Goal: Find contact information: Obtain details needed to contact an individual or organization

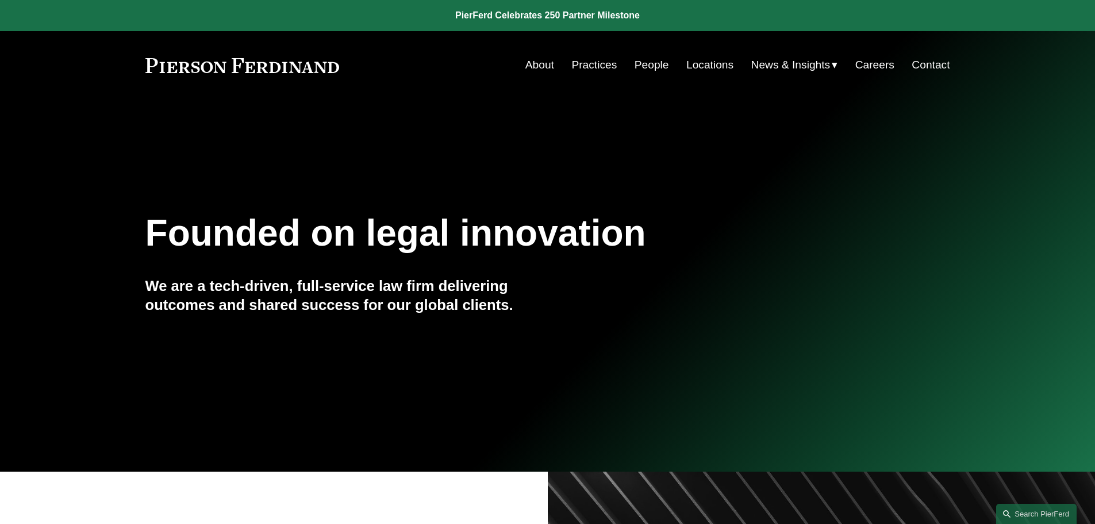
click at [653, 64] on link "People" at bounding box center [652, 65] width 35 height 22
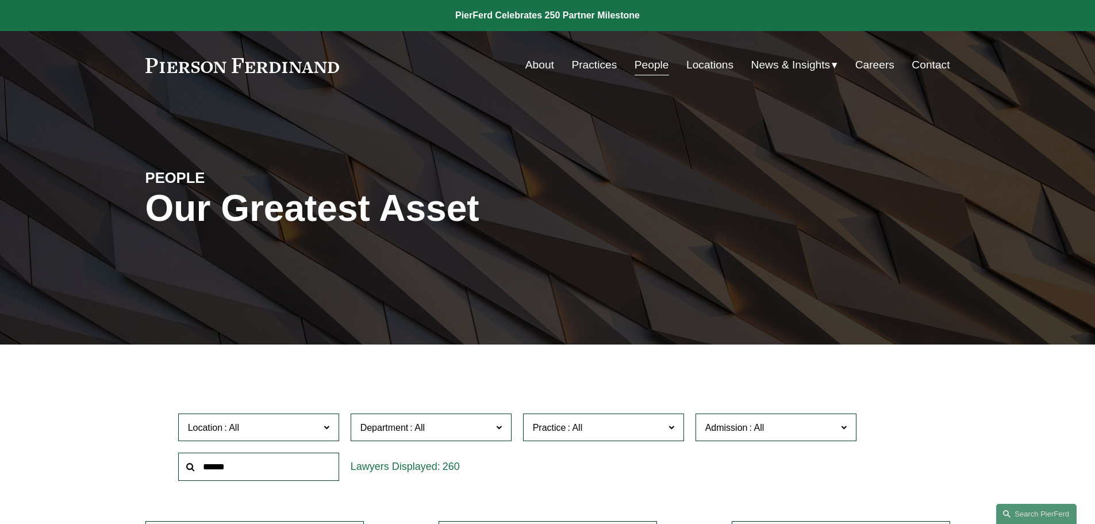
click at [242, 467] on input "text" at bounding box center [258, 467] width 161 height 28
type input "****"
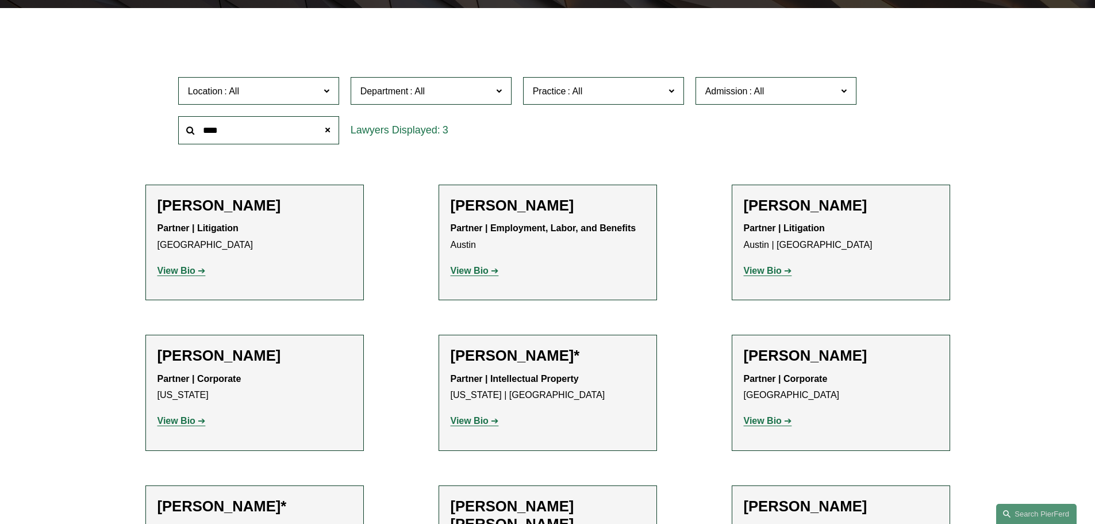
scroll to position [345, 0]
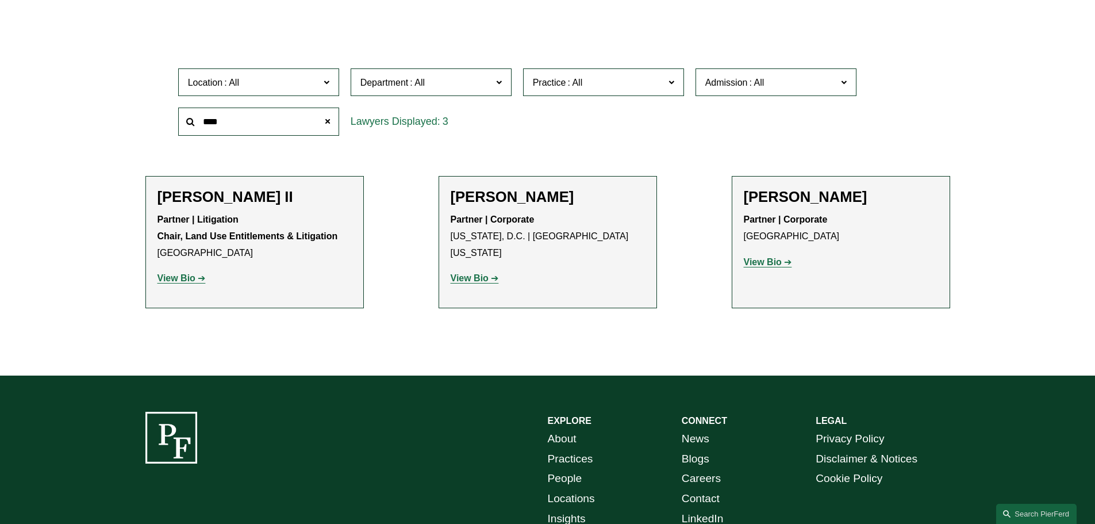
drag, startPoint x: 580, startPoint y: 195, endPoint x: 453, endPoint y: 199, distance: 127.2
click at [453, 199] on h2 "Paul D. Economon" at bounding box center [548, 197] width 194 height 18
copy h2 "Paul D. Economon"
